Goal: Information Seeking & Learning: Learn about a topic

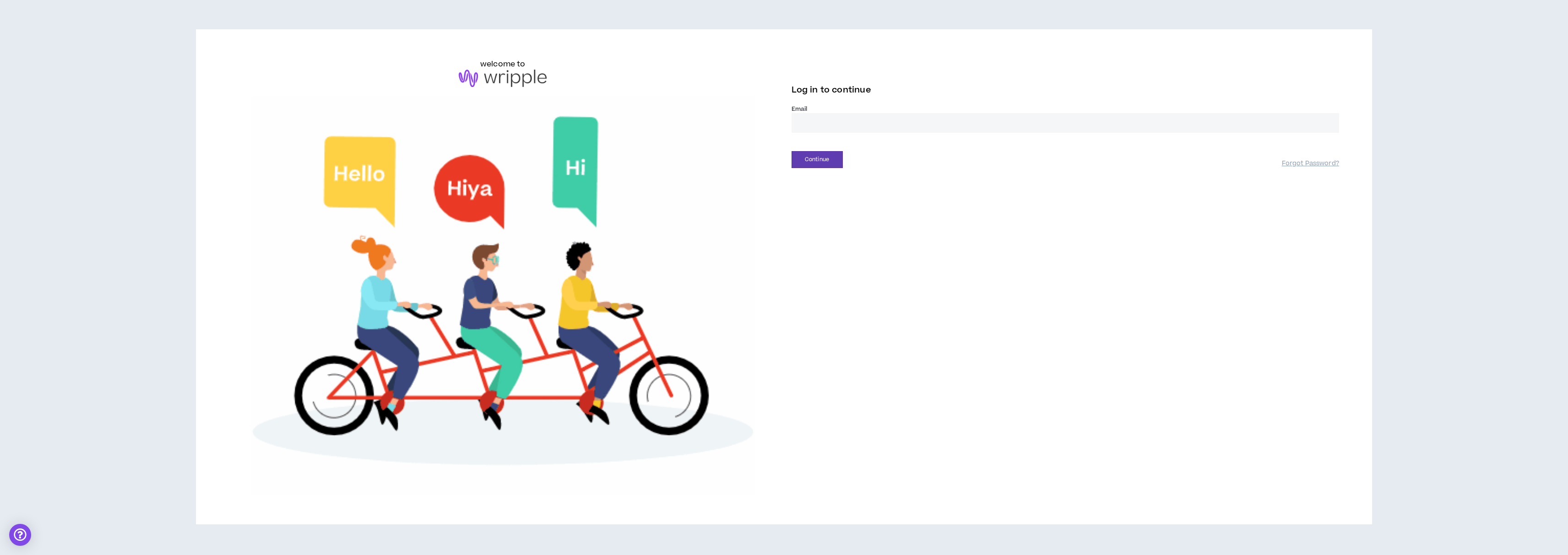
click at [833, 121] on input "email" at bounding box center [1065, 122] width 548 height 20
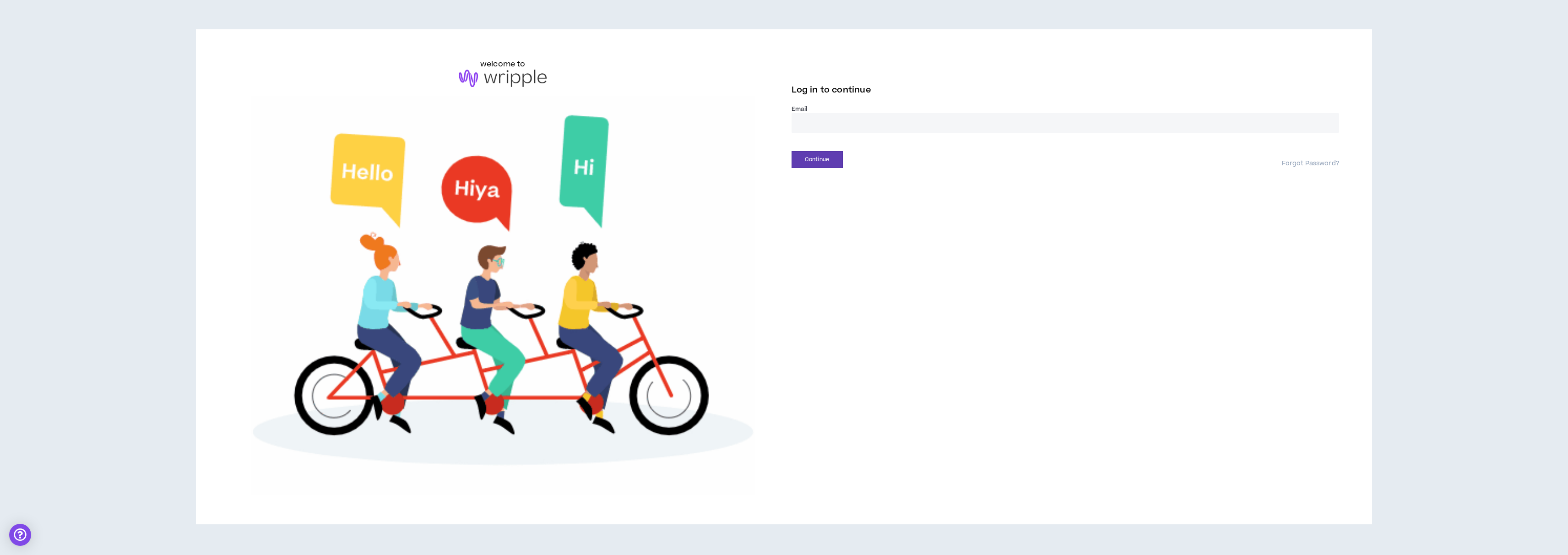
click at [832, 121] on input "email" at bounding box center [1065, 122] width 548 height 20
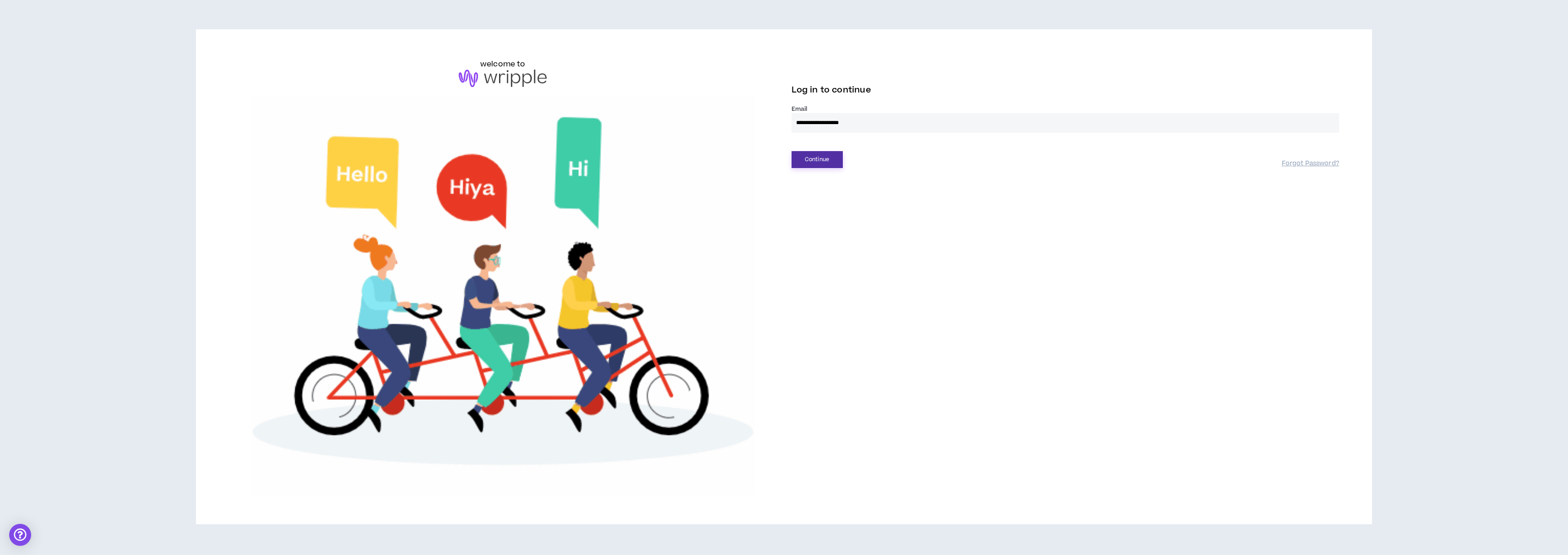
type input "**********"
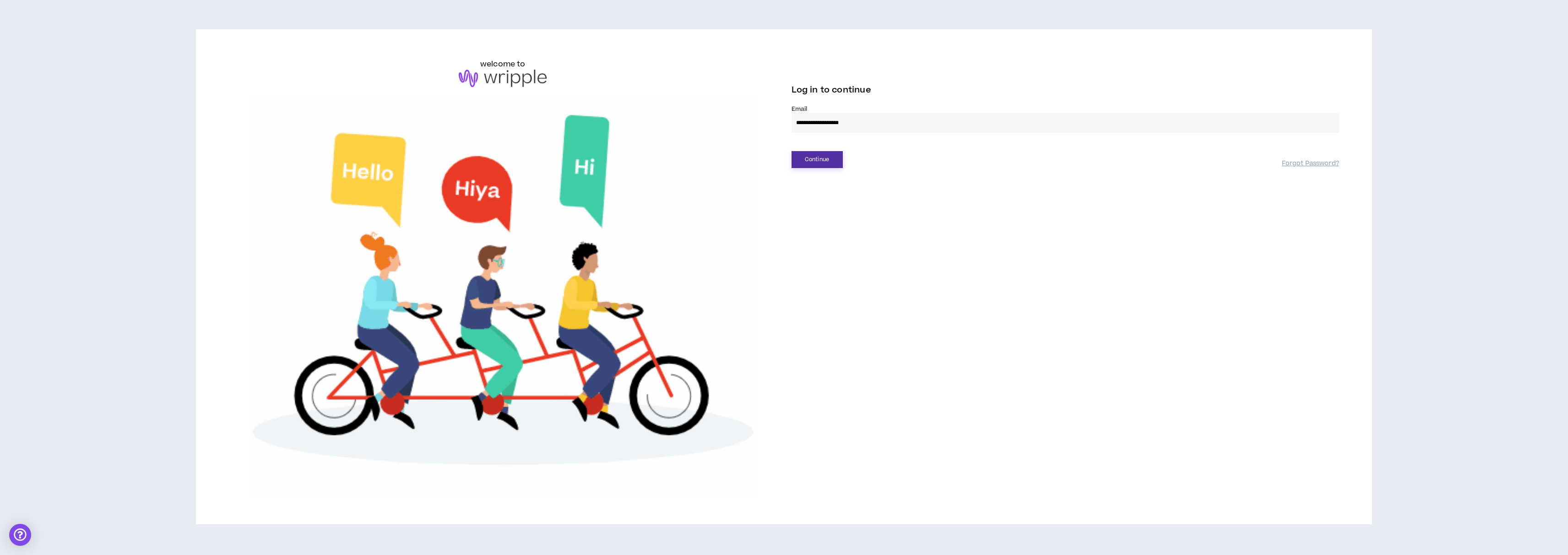
click at [828, 159] on button "Continue" at bounding box center [817, 159] width 51 height 17
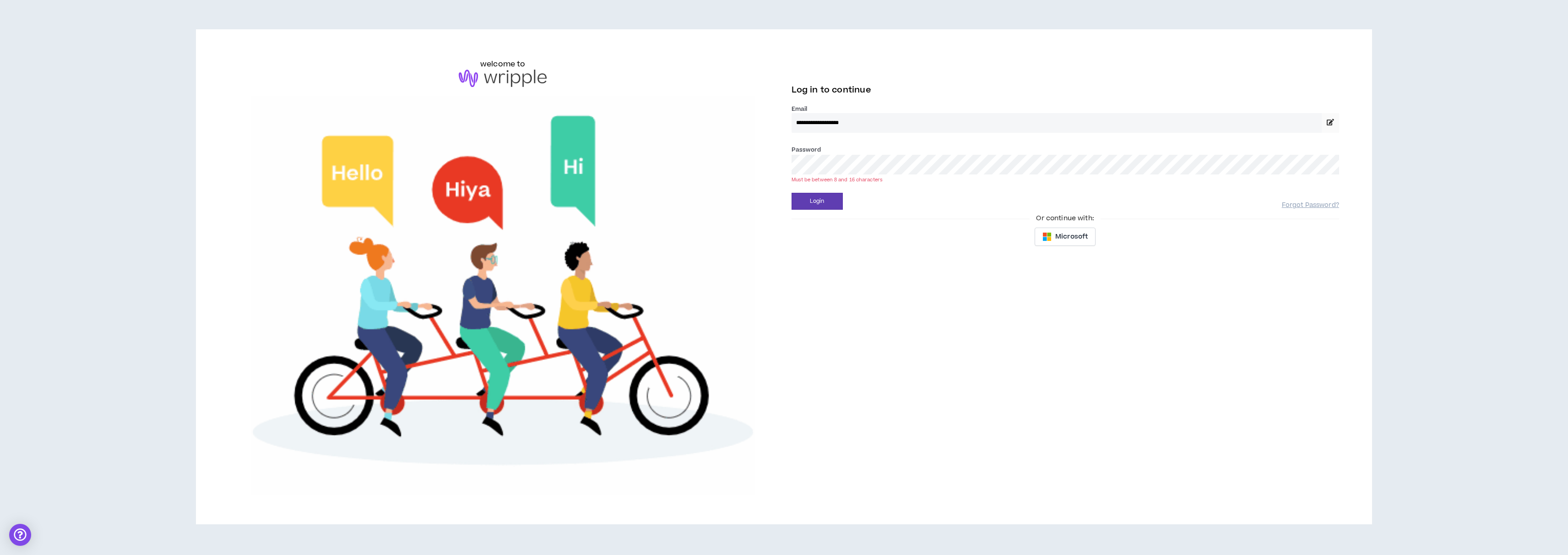
click at [791, 193] on button "Login" at bounding box center [817, 201] width 51 height 17
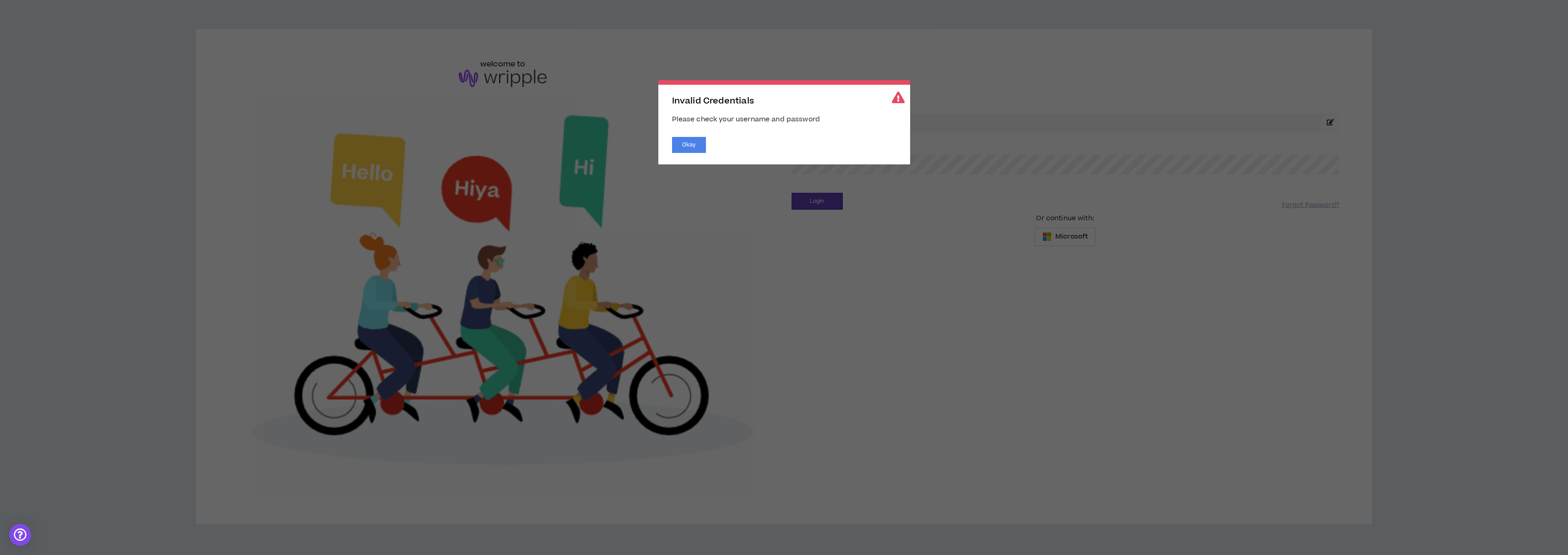
drag, startPoint x: 728, startPoint y: 147, endPoint x: 713, endPoint y: 147, distance: 15.0
click at [727, 147] on div "Okay" at bounding box center [784, 145] width 224 height 16
click at [691, 147] on button "Okay" at bounding box center [689, 145] width 34 height 16
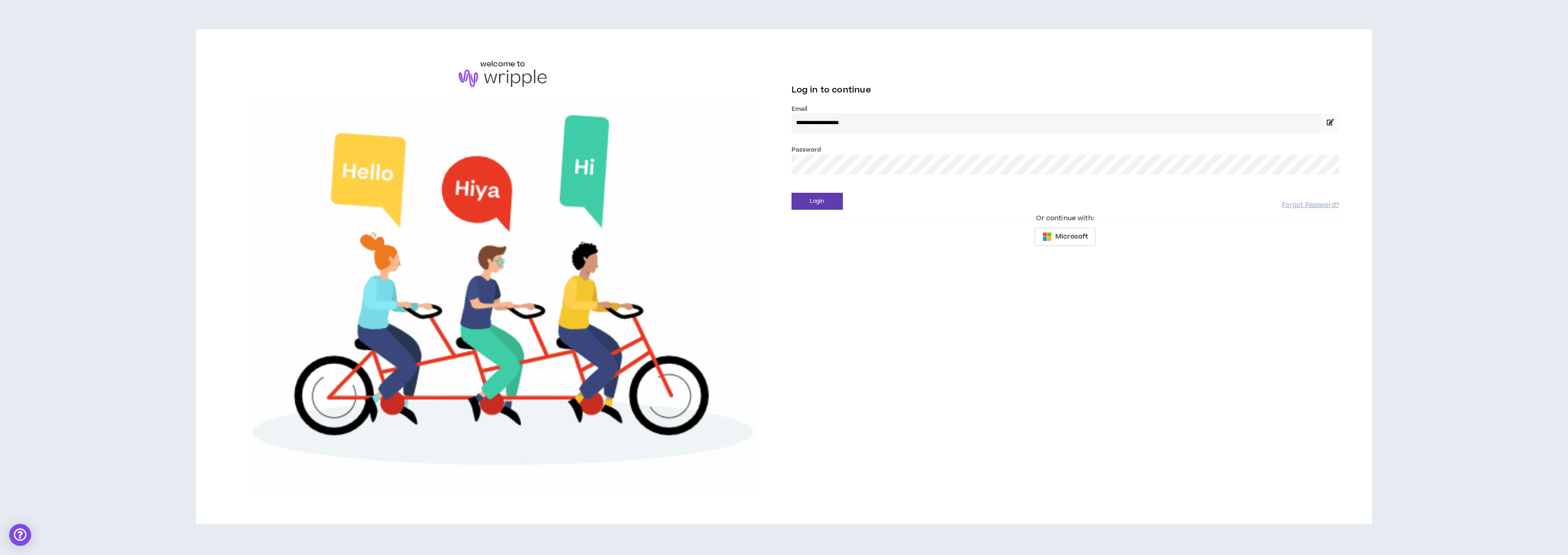
click at [810, 152] on label "Password *" at bounding box center [806, 150] width 30 height 8
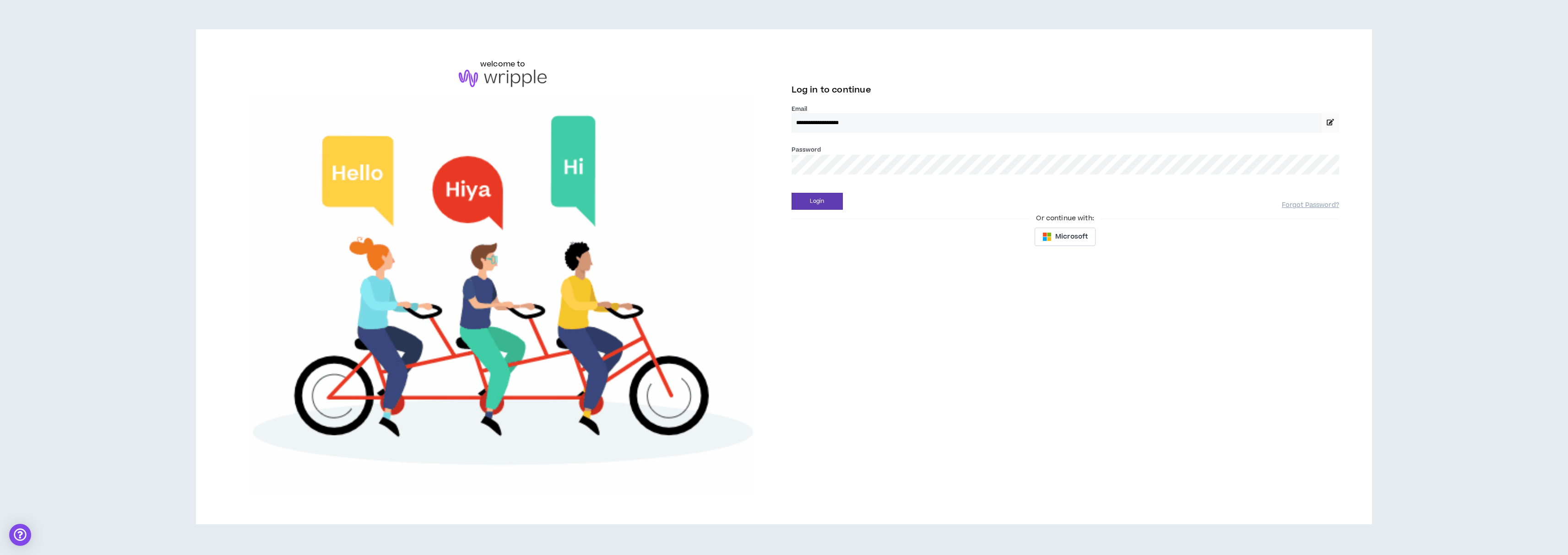
click at [791, 193] on button "Login" at bounding box center [817, 201] width 51 height 17
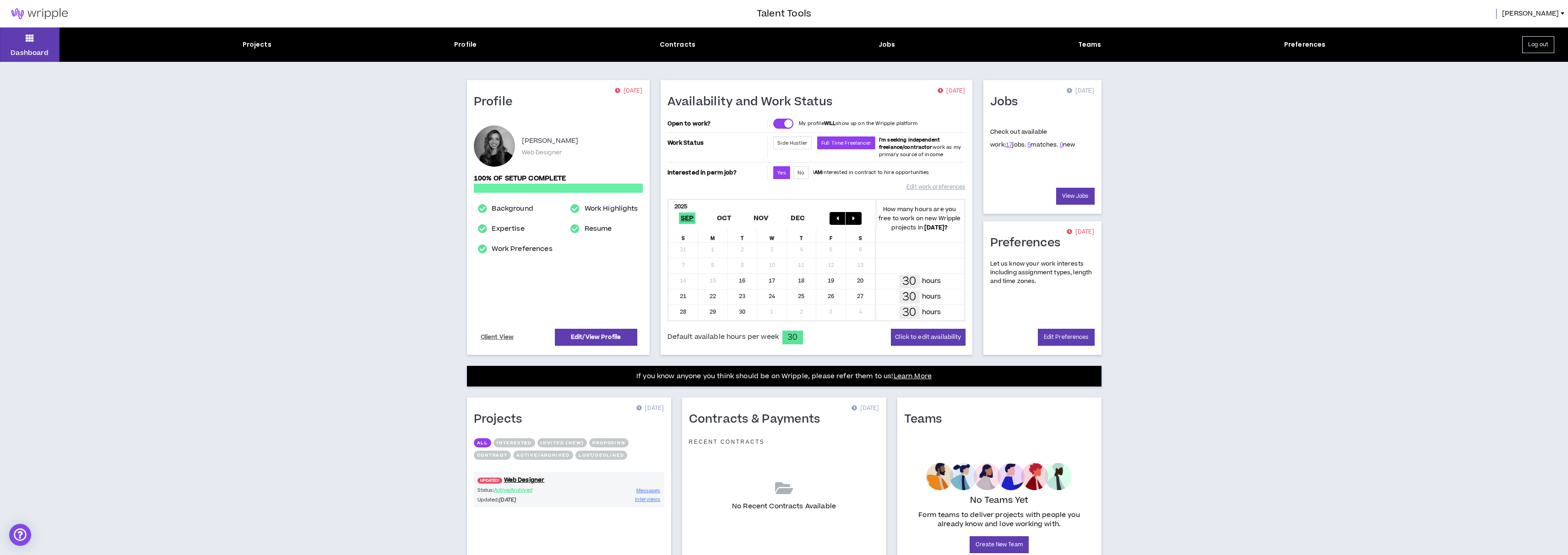
click at [254, 55] on div "Dashboard Projects Profile Contracts Jobs Teams Preferences Log out" at bounding box center [784, 44] width 1568 height 34
click at [259, 48] on div "Projects" at bounding box center [257, 44] width 29 height 10
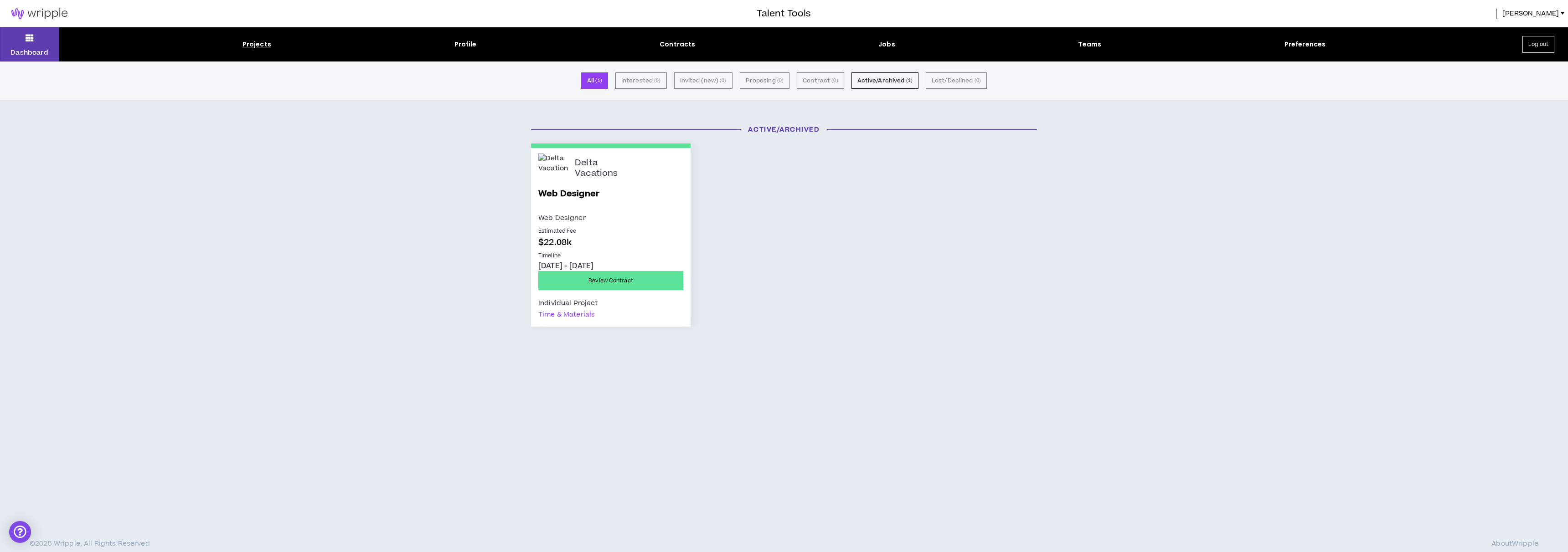
click at [894, 45] on div "Projects Profile Contracts Jobs Teams Preferences" at bounding box center [784, 44] width 1449 height 9
click at [894, 47] on div "Projects Profile Contracts Jobs Teams Preferences" at bounding box center [784, 44] width 1449 height 9
click at [886, 45] on div "Jobs" at bounding box center [886, 44] width 17 height 9
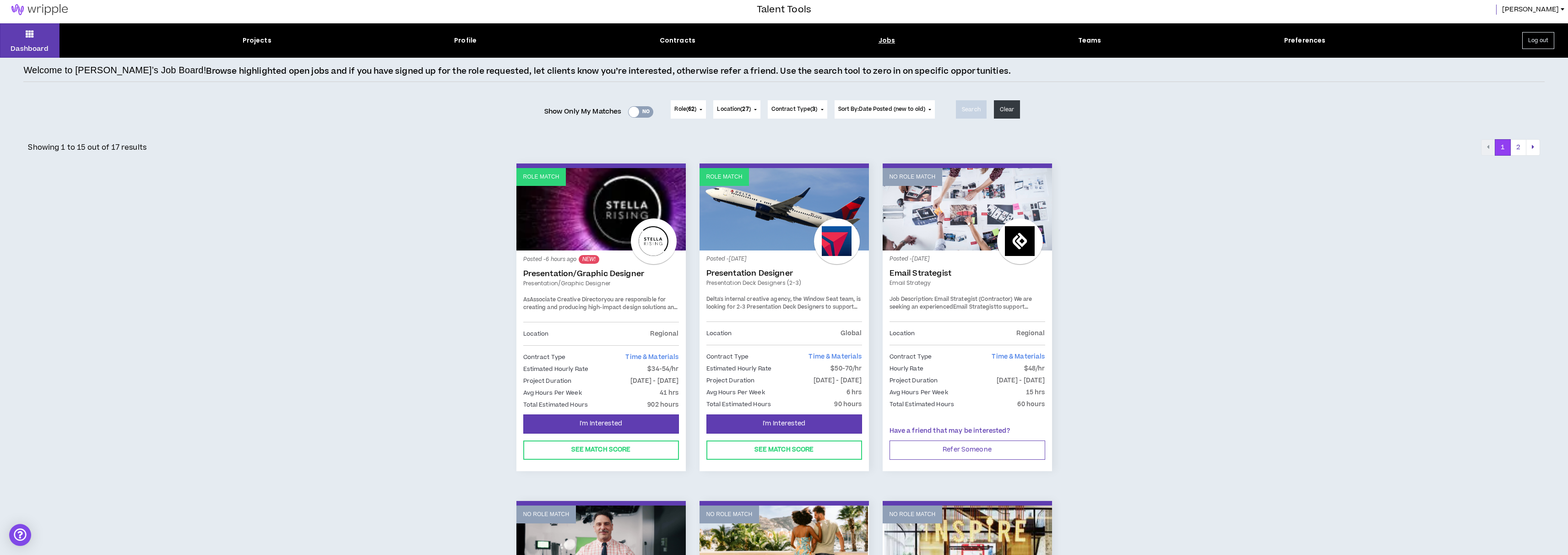
scroll to position [15, 0]
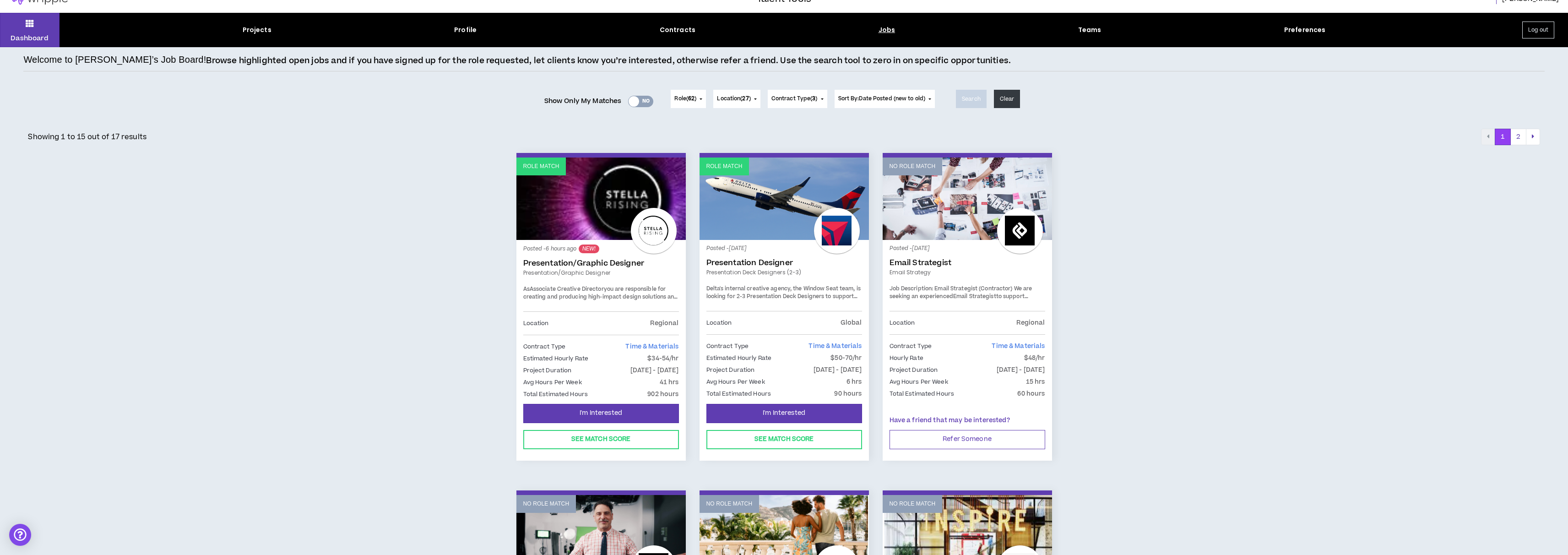
click at [768, 311] on div "Posted - [DATE] Presentation Designer Presentation Deck Designers (2-3) Delta's…" at bounding box center [784, 278] width 155 height 64
click at [768, 310] on div "Posted - [DATE] Presentation Designer Presentation Deck Designers (2-3) Delta's…" at bounding box center [784, 278] width 155 height 64
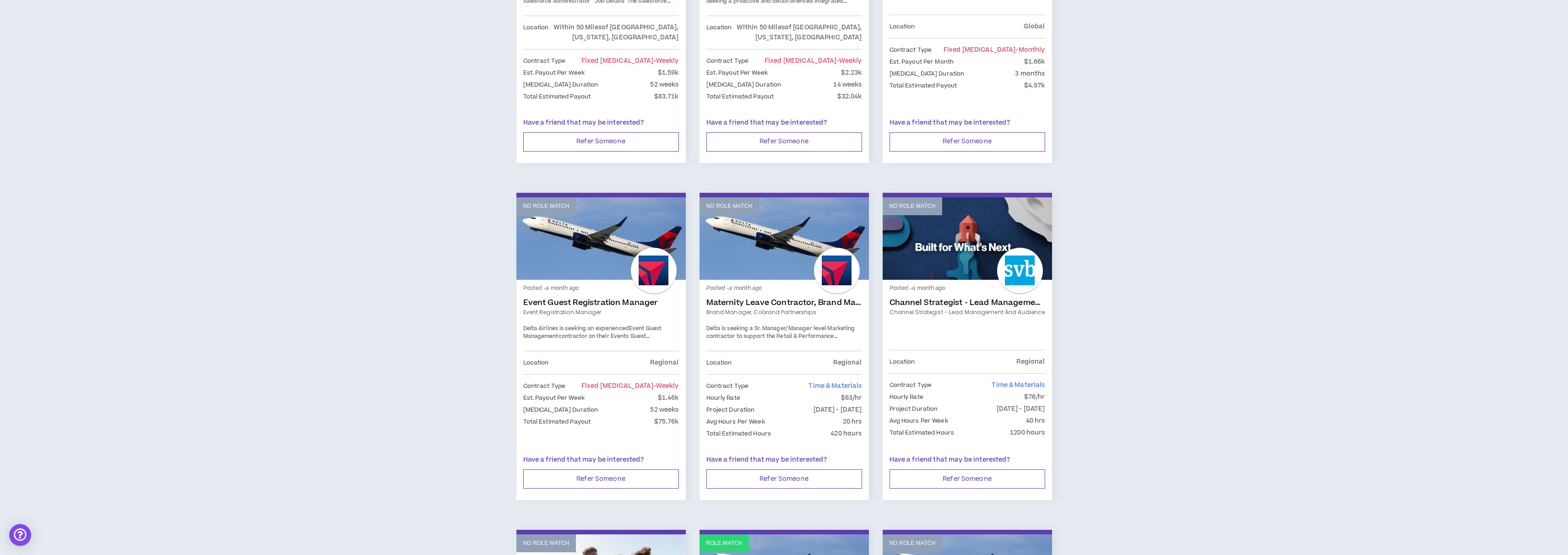
scroll to position [1099, 0]
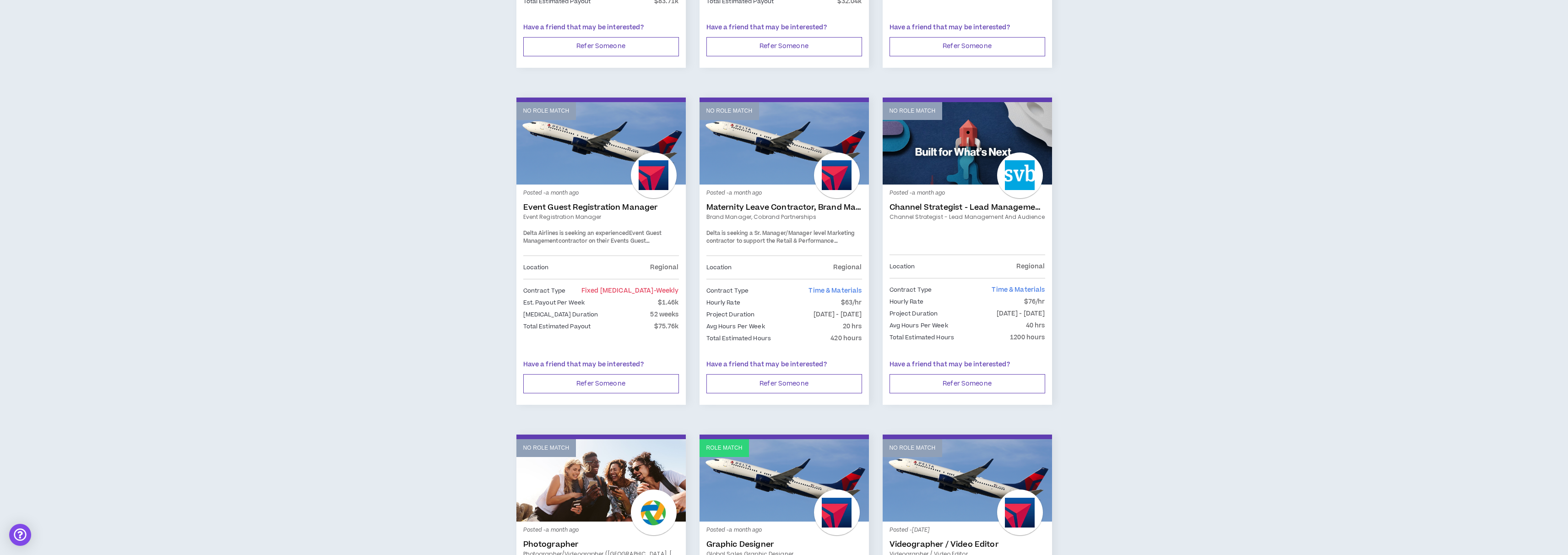
click at [834, 152] on div at bounding box center [837, 175] width 46 height 46
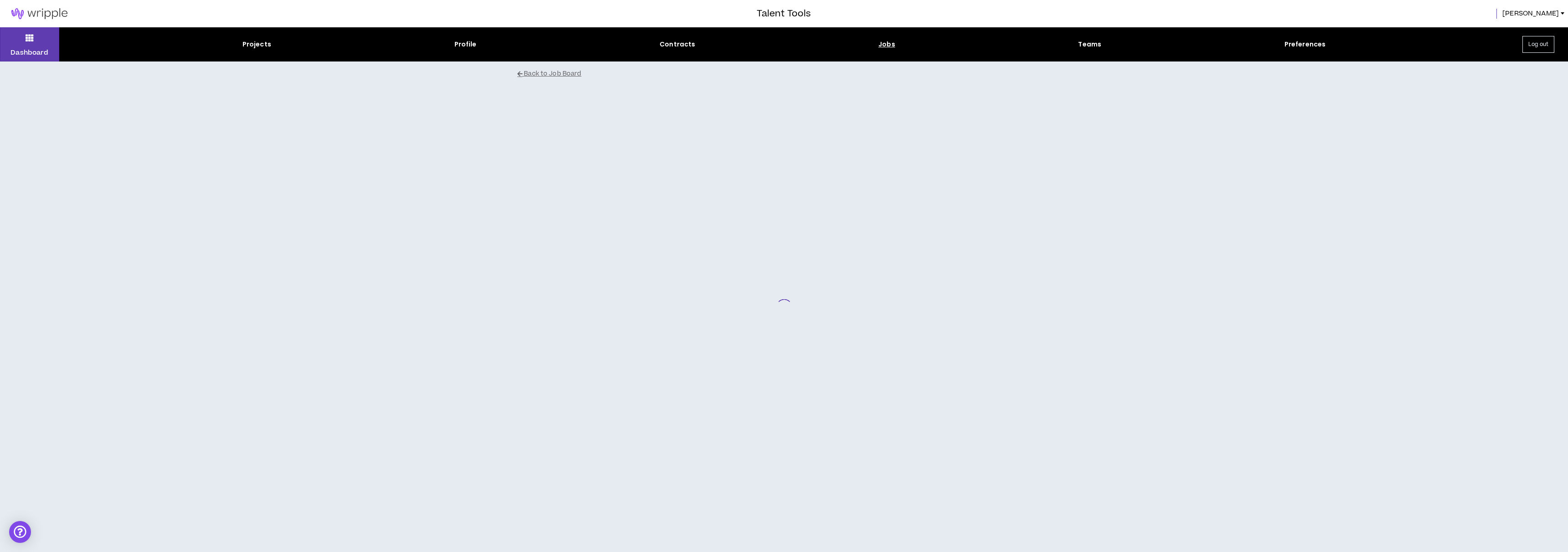
click at [831, 142] on div at bounding box center [784, 307] width 547 height 442
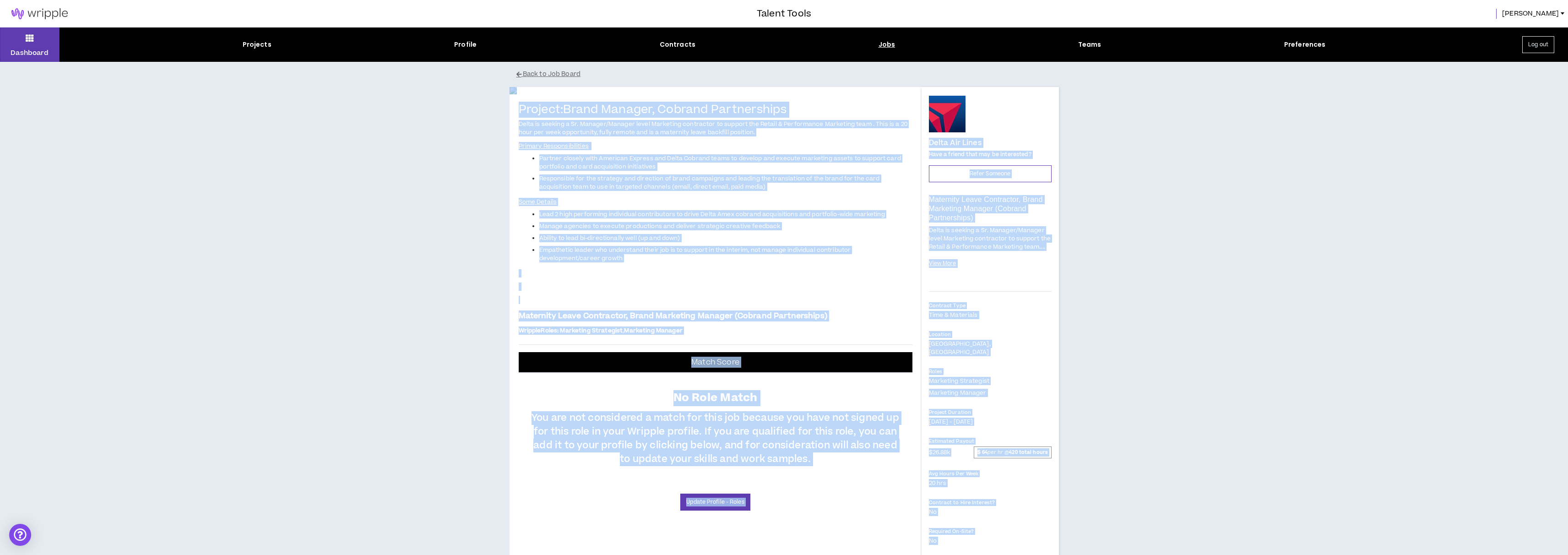
click at [635, 191] on ul "Partner closely with American Express and Delta Cobrand teams to develop and ex…" at bounding box center [715, 173] width 394 height 37
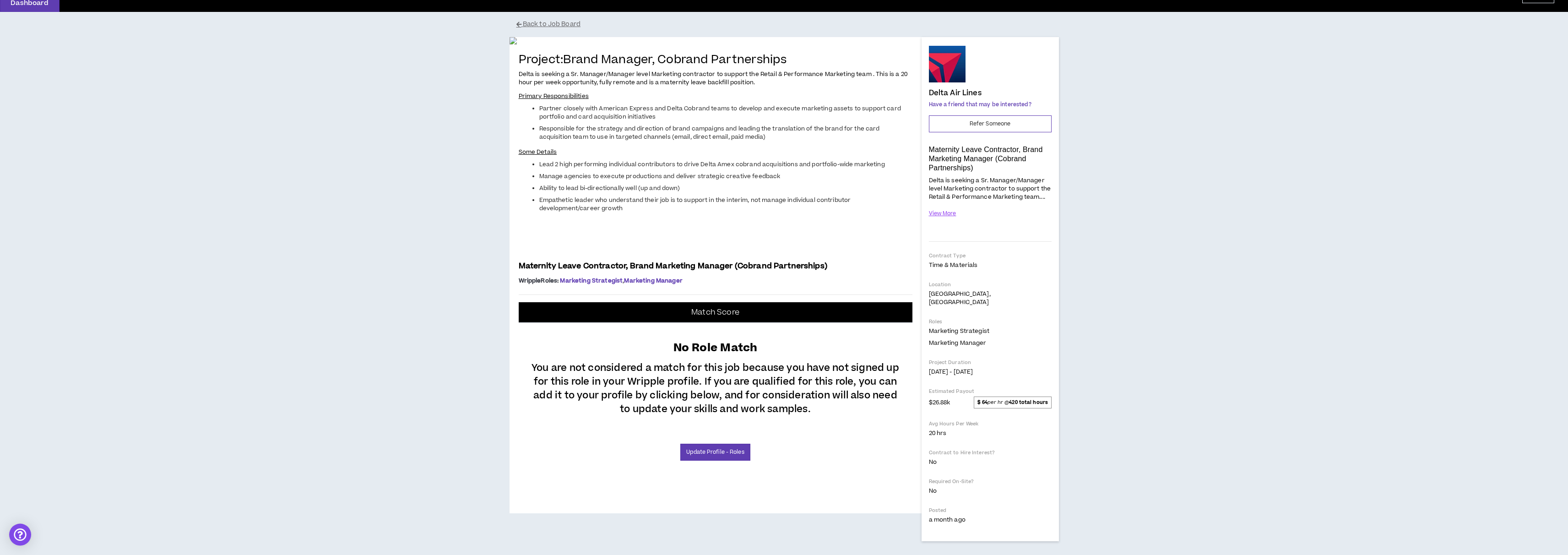
scroll to position [246, 0]
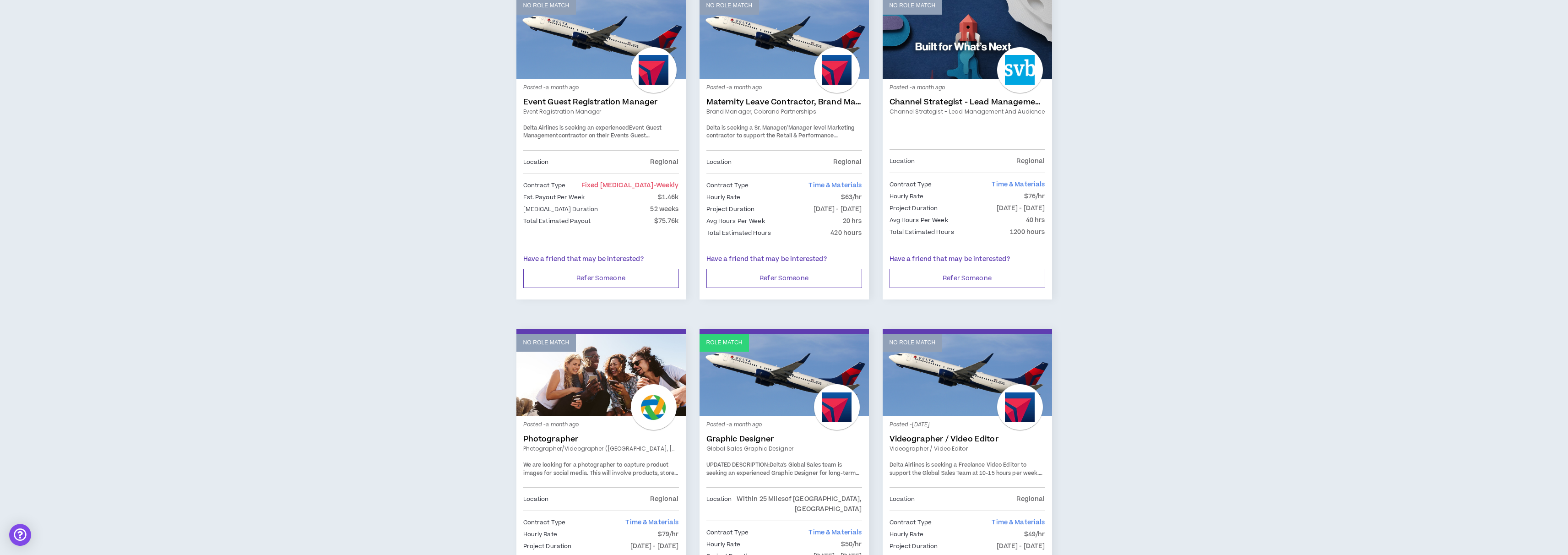
scroll to position [1202, 0]
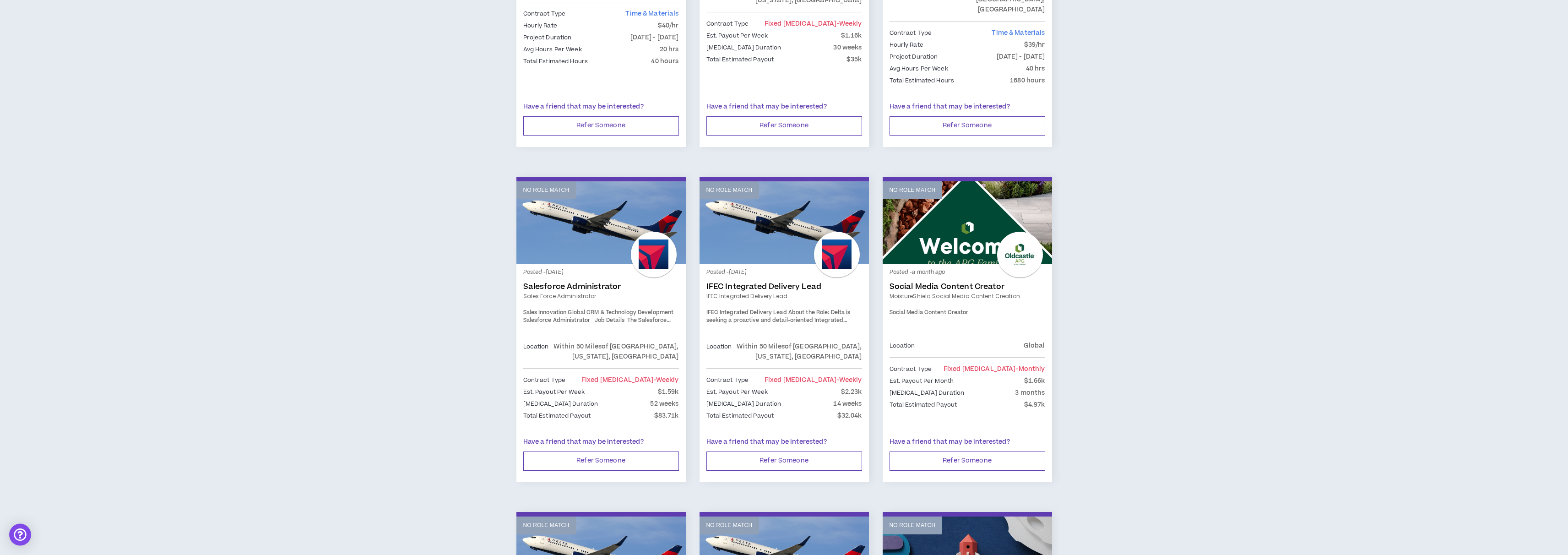
drag, startPoint x: 663, startPoint y: 309, endPoint x: 678, endPoint y: 226, distance: 84.3
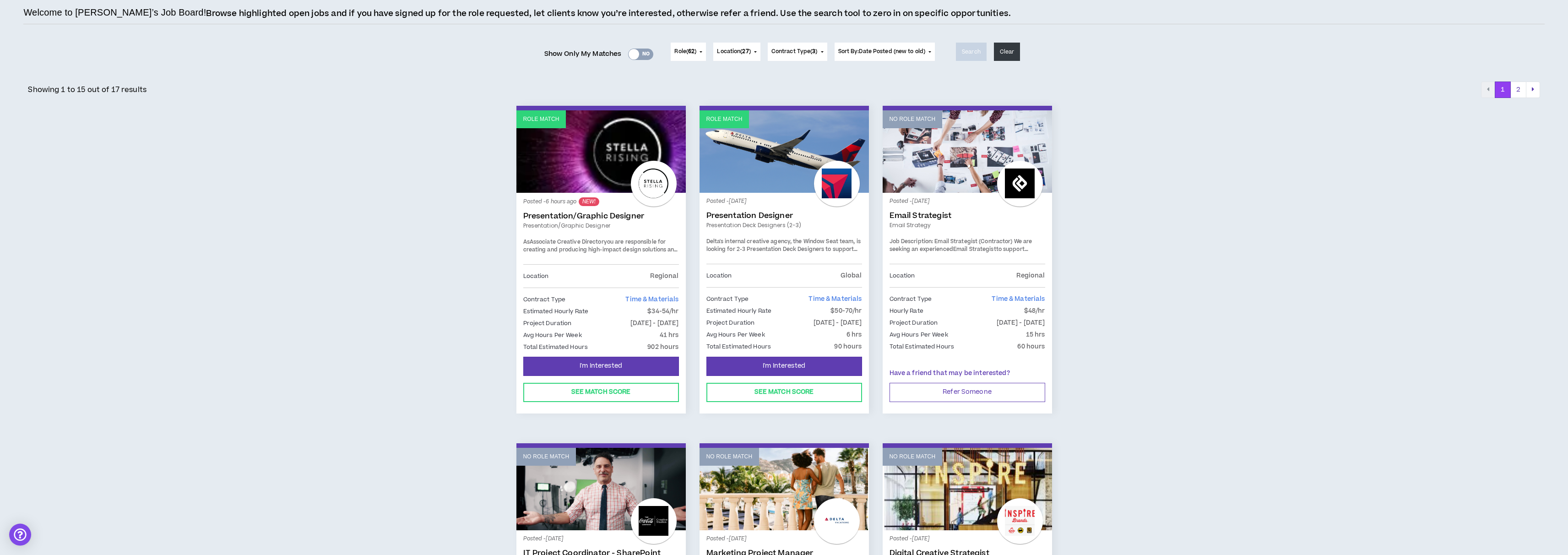
scroll to position [0, 0]
